Goal: Download file/media

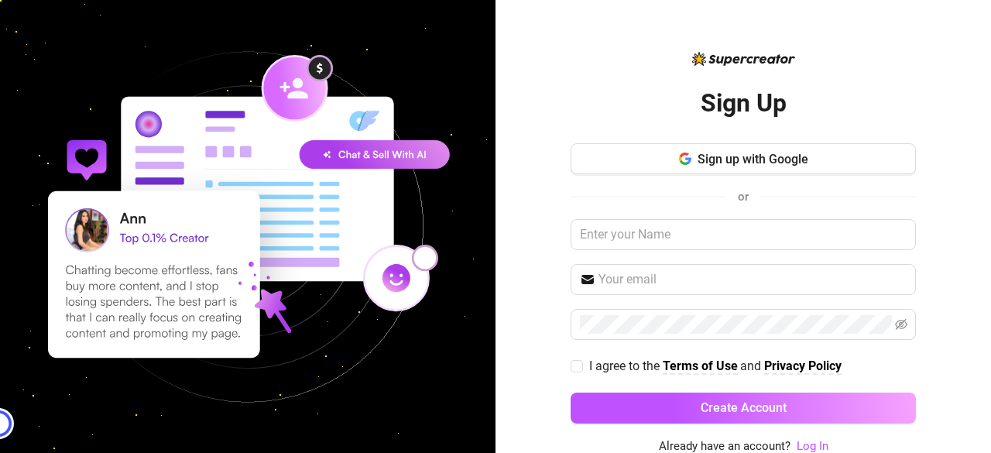
click at [701, 140] on div "Sign Up Sign up with Google or I agree to the Terms of Use and Privacy Policy C…" at bounding box center [743, 252] width 345 height 371
click at [705, 150] on button "Sign up with Google" at bounding box center [743, 158] width 345 height 31
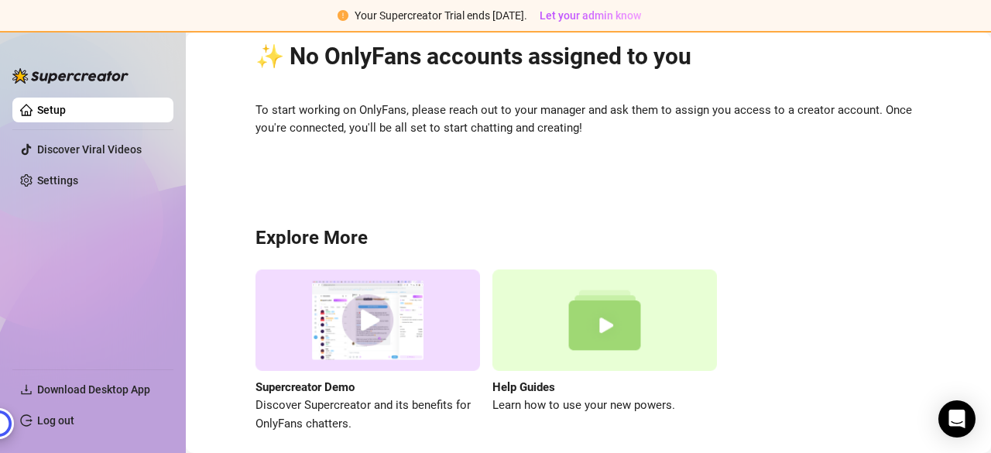
scroll to position [60, 0]
click at [384, 332] on img at bounding box center [367, 319] width 225 height 101
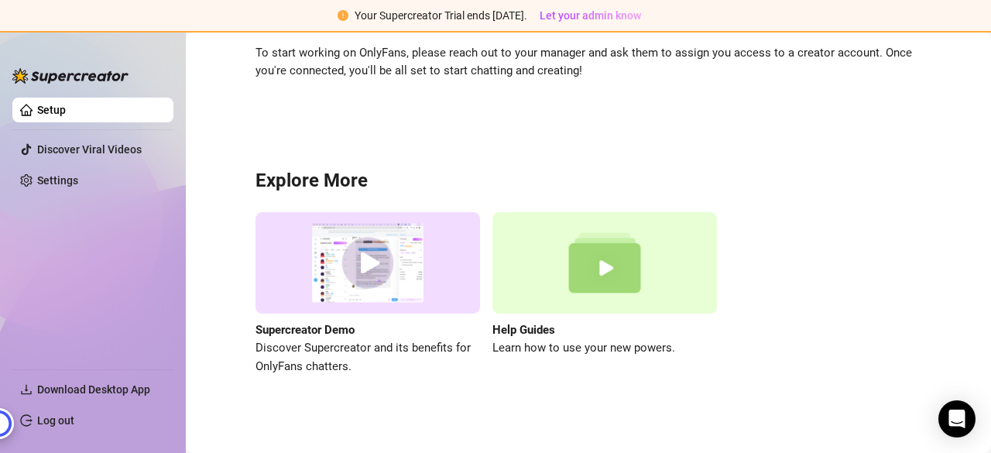
scroll to position [118, 0]
click at [118, 391] on span "Download Desktop App" at bounding box center [93, 389] width 113 height 12
